Goal: Find specific page/section: Find specific page/section

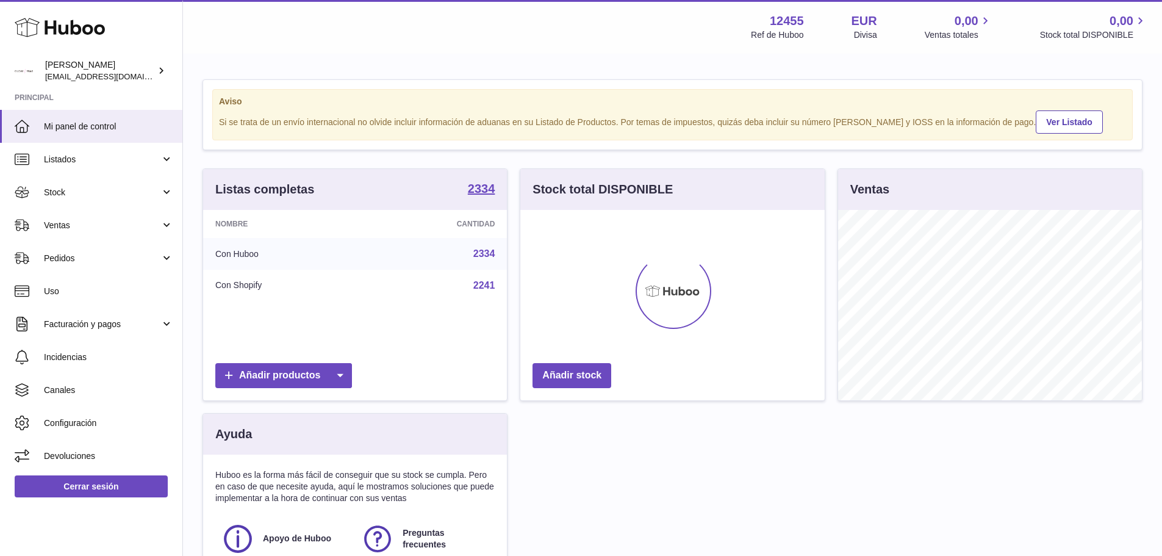
scroll to position [190, 304]
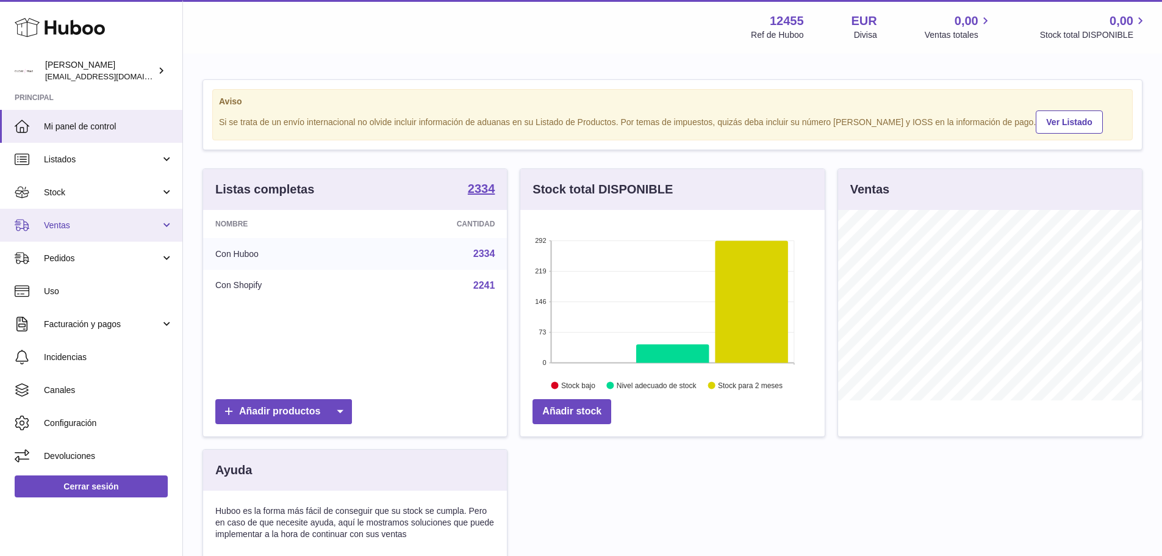
click at [163, 229] on link "Ventas" at bounding box center [91, 225] width 182 height 33
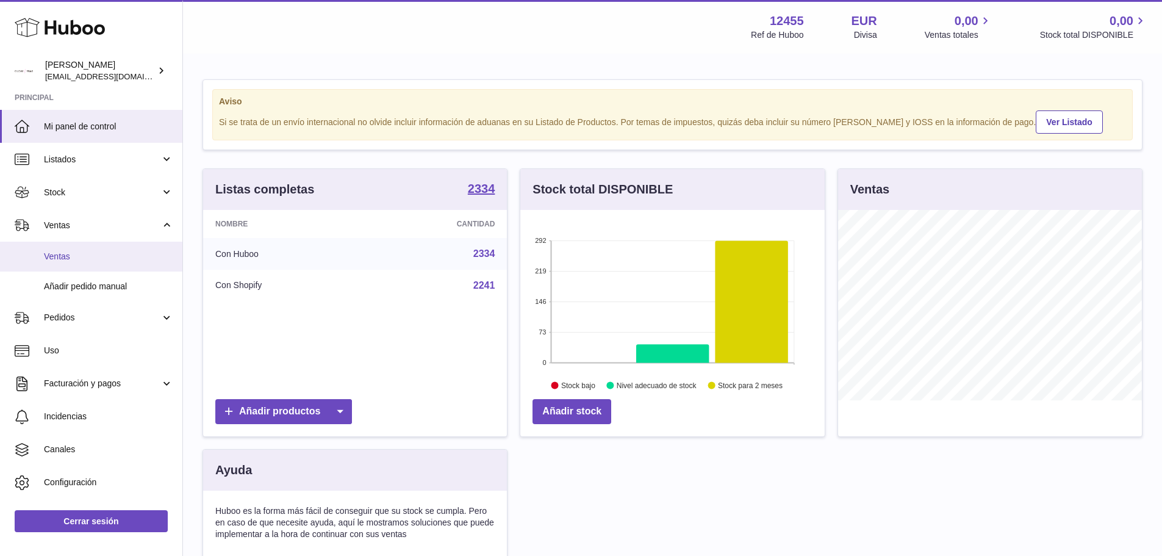
click at [105, 262] on span "Ventas" at bounding box center [108, 257] width 129 height 12
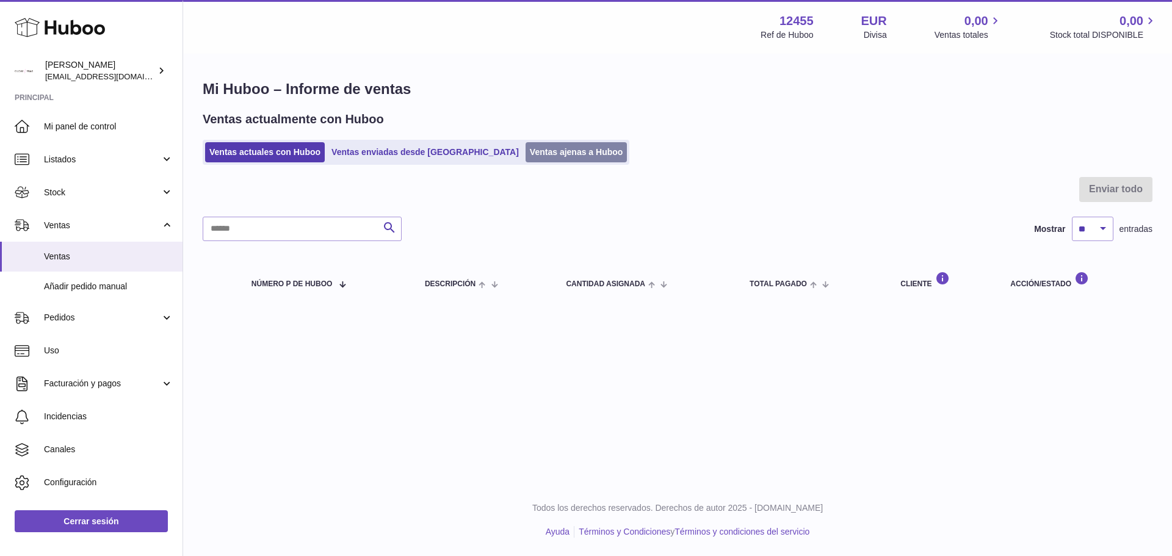
click at [525, 153] on link "Ventas ajenas a Huboo" at bounding box center [576, 152] width 102 height 20
